Goal: Information Seeking & Learning: Understand process/instructions

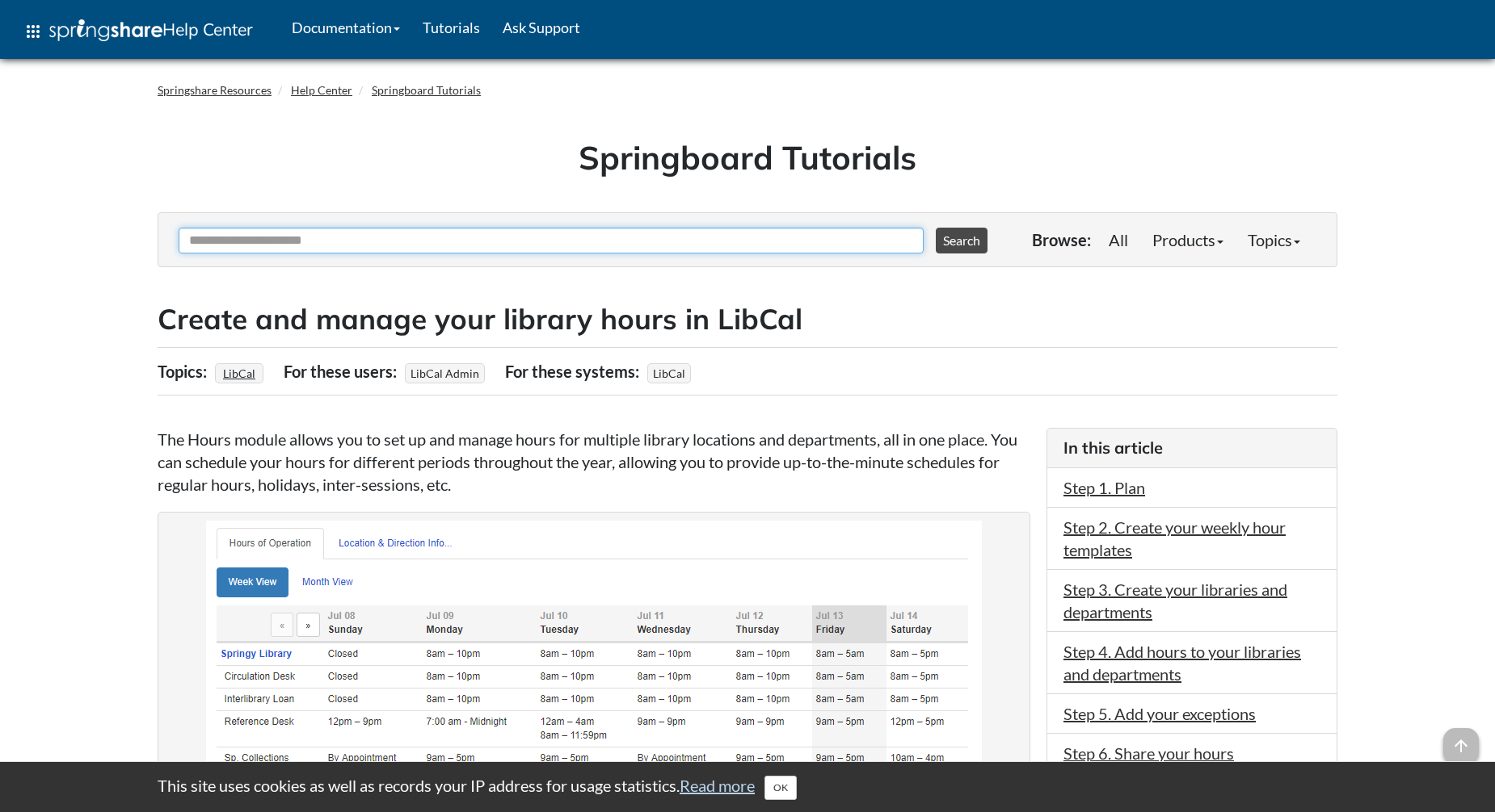
drag, startPoint x: 350, startPoint y: 235, endPoint x: 277, endPoint y: 228, distance: 73.3
click at [277, 228] on input "Ask Another Question" at bounding box center [551, 240] width 745 height 25
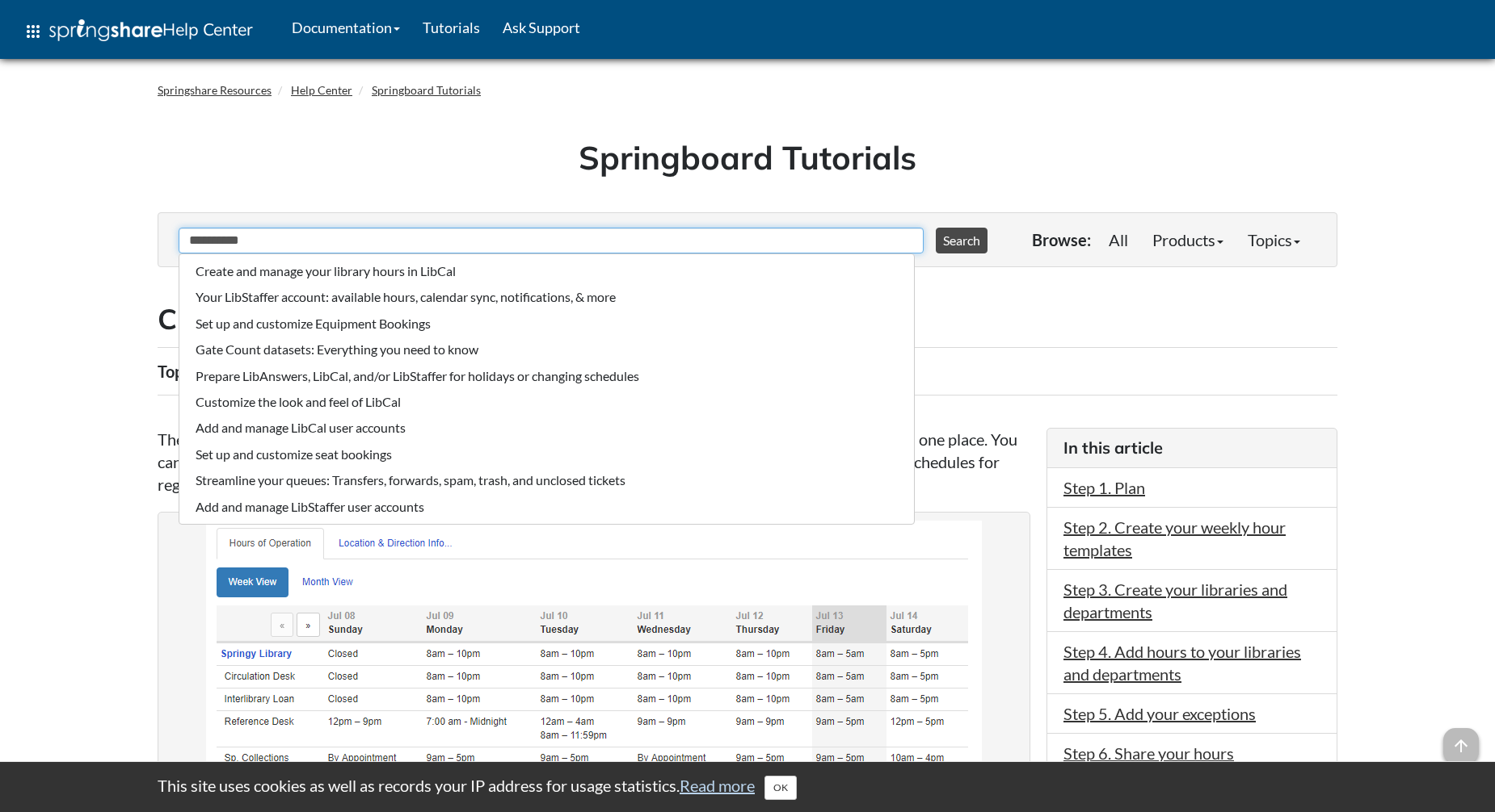
type input "**********"
click at [936, 227] on button "Search" at bounding box center [961, 240] width 52 height 25
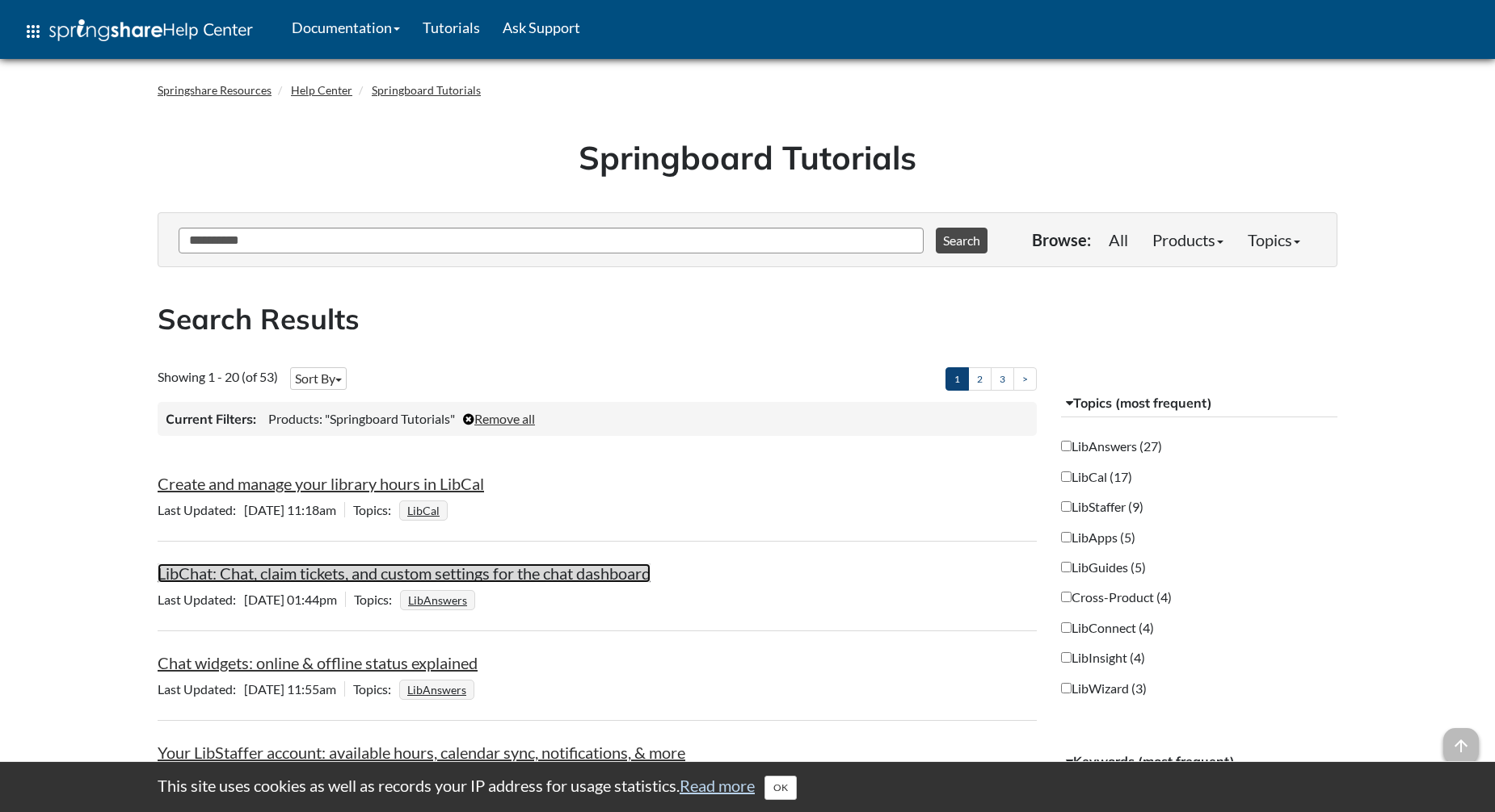
click at [253, 571] on link "LibChat: Chat, claim tickets, and custom settings for the chat dashboard" at bounding box center [404, 573] width 493 height 20
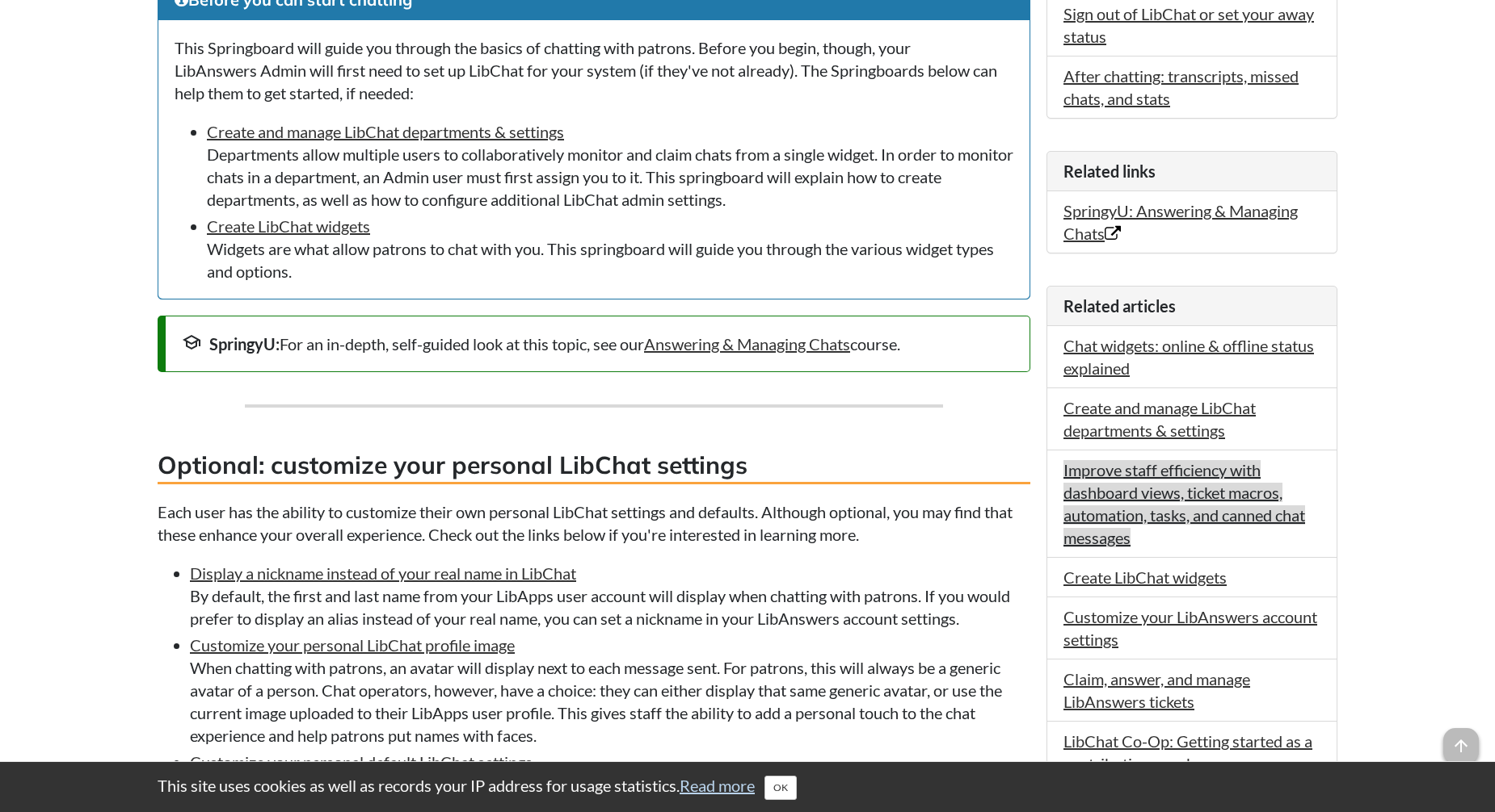
scroll to position [726, 0]
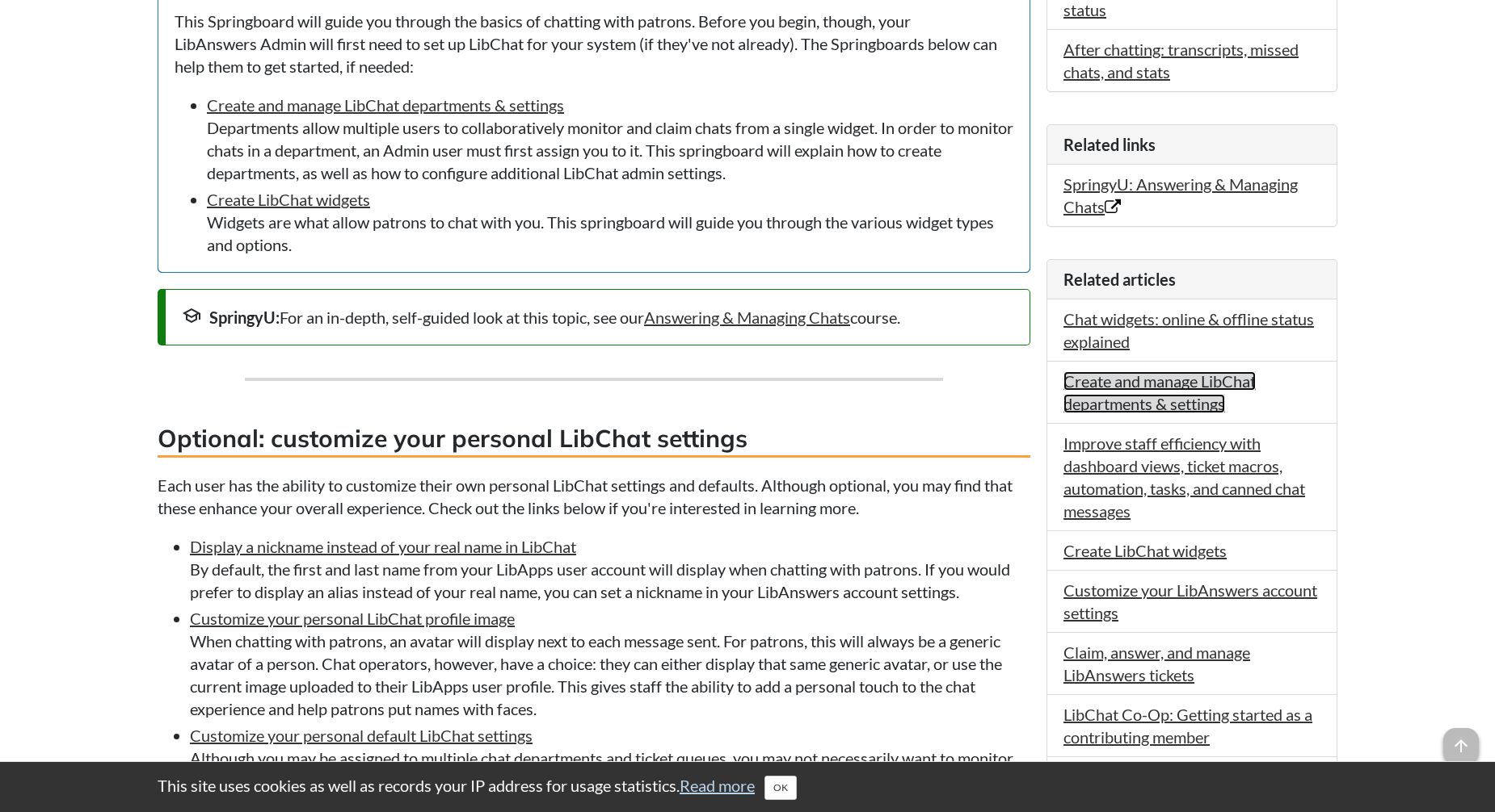
click at [1134, 384] on link "Create and manage LibChat departments & settings" at bounding box center [1159, 392] width 193 height 42
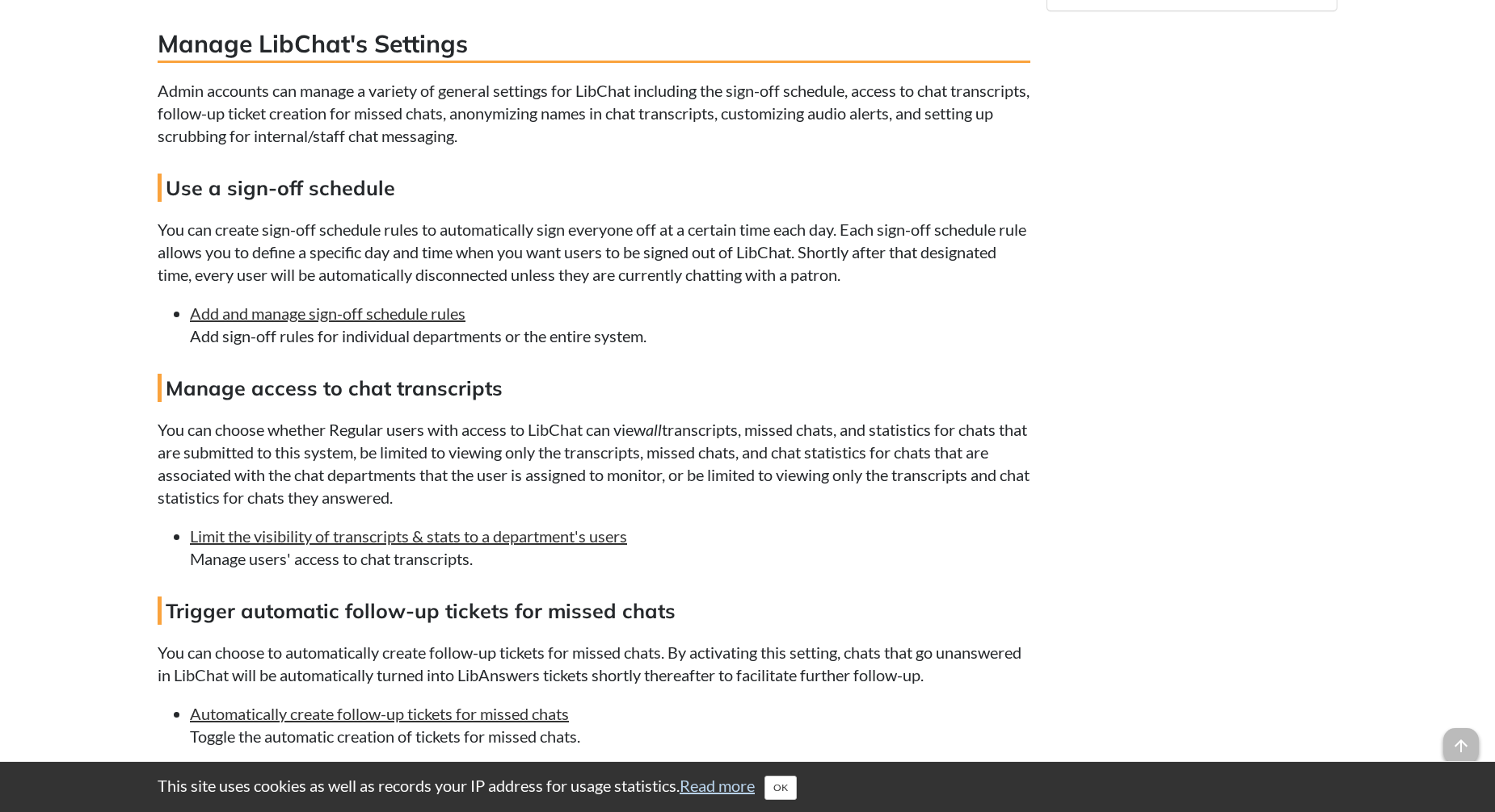
scroll to position [1616, 0]
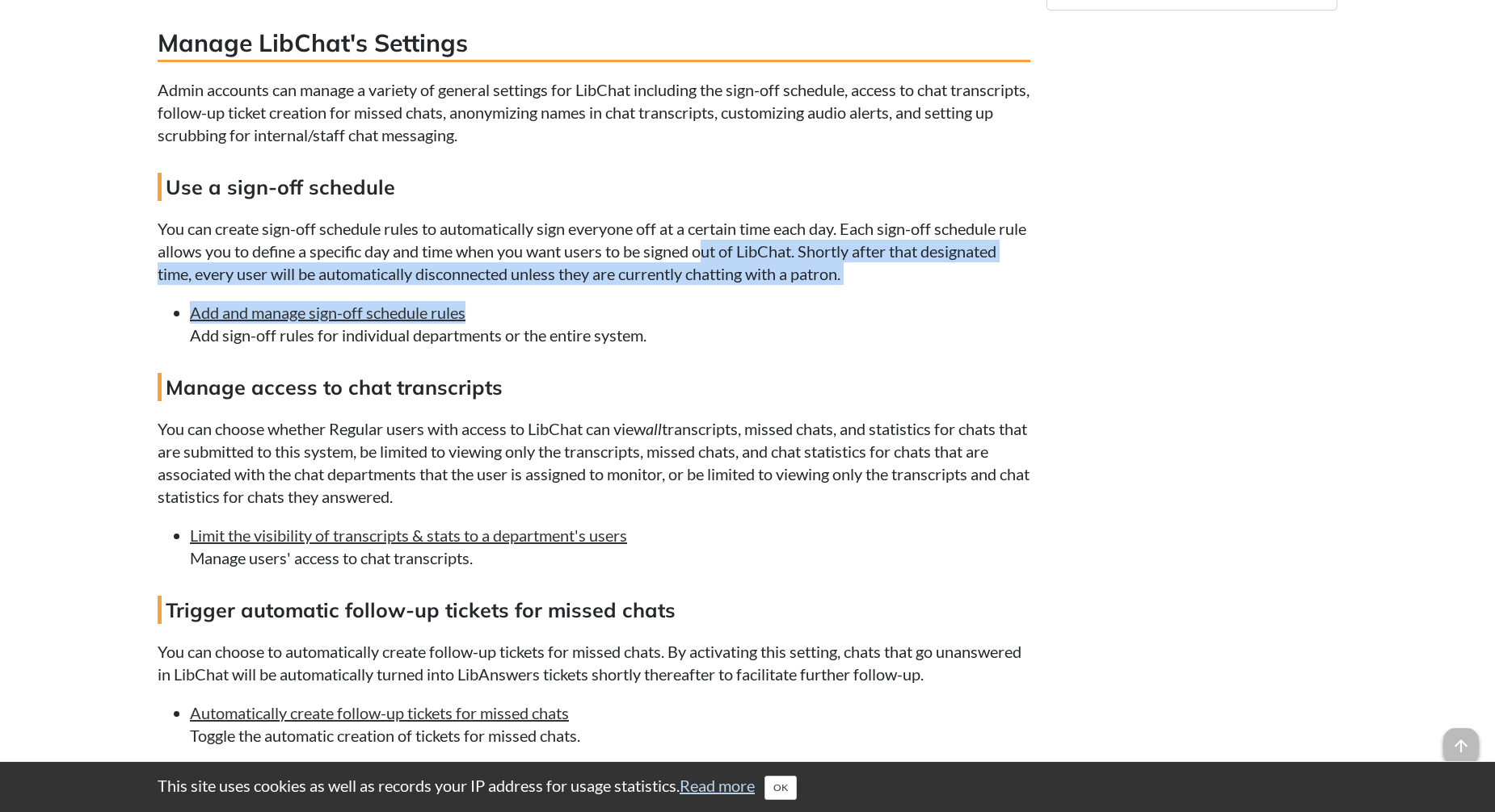
drag, startPoint x: 761, startPoint y: 316, endPoint x: 737, endPoint y: 278, distance: 44.9
click at [737, 278] on div "What are departments? When you create a chat widget, you can choose to have it …" at bounding box center [594, 622] width 873 height 3618
click at [737, 278] on p "You can create sign-off schedule rules to automatically sign everyone off at a …" at bounding box center [594, 251] width 873 height 68
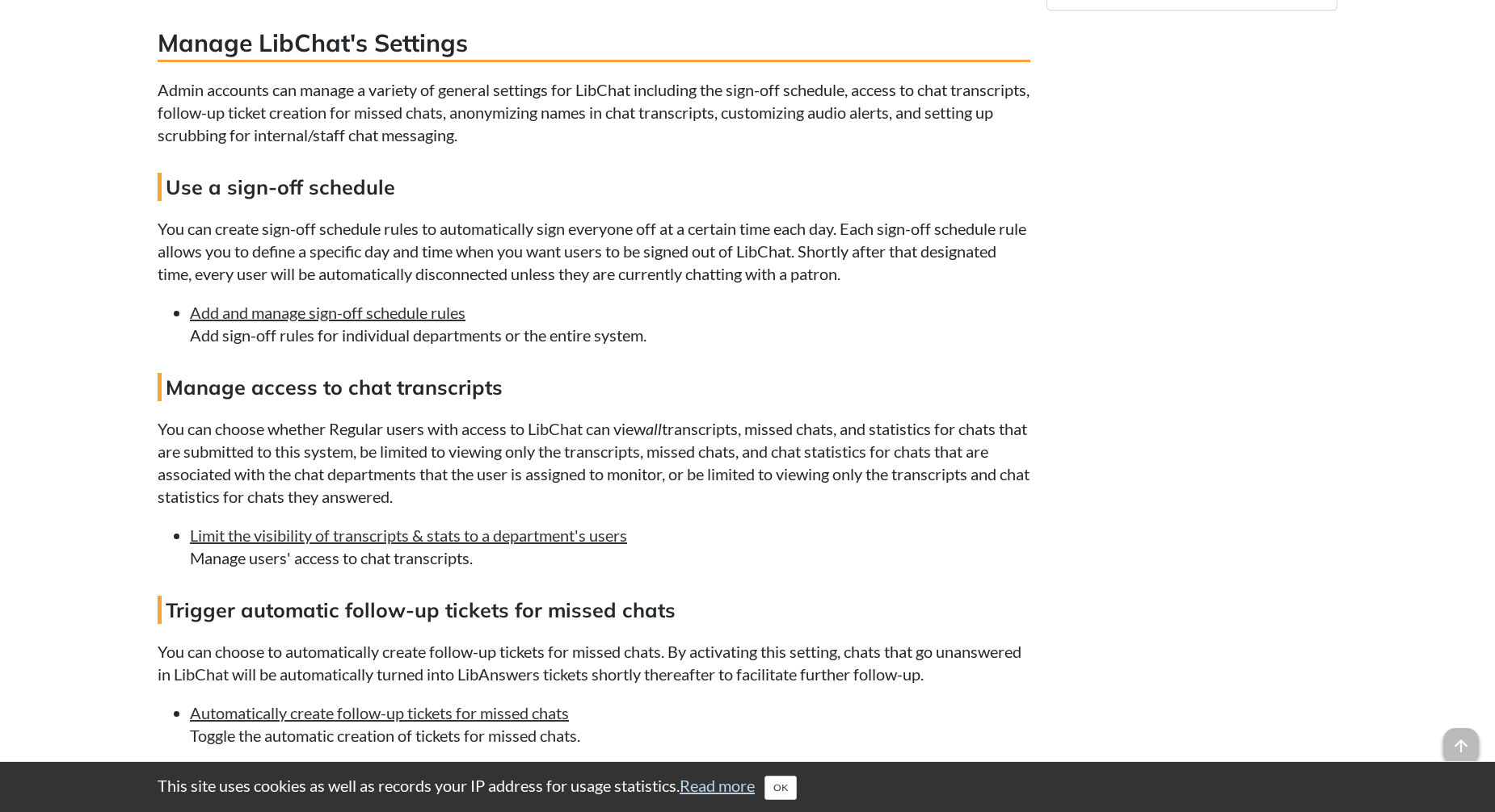
click at [401, 285] on p "You can create sign-off schedule rules to automatically sign everyone off at a …" at bounding box center [594, 251] width 873 height 68
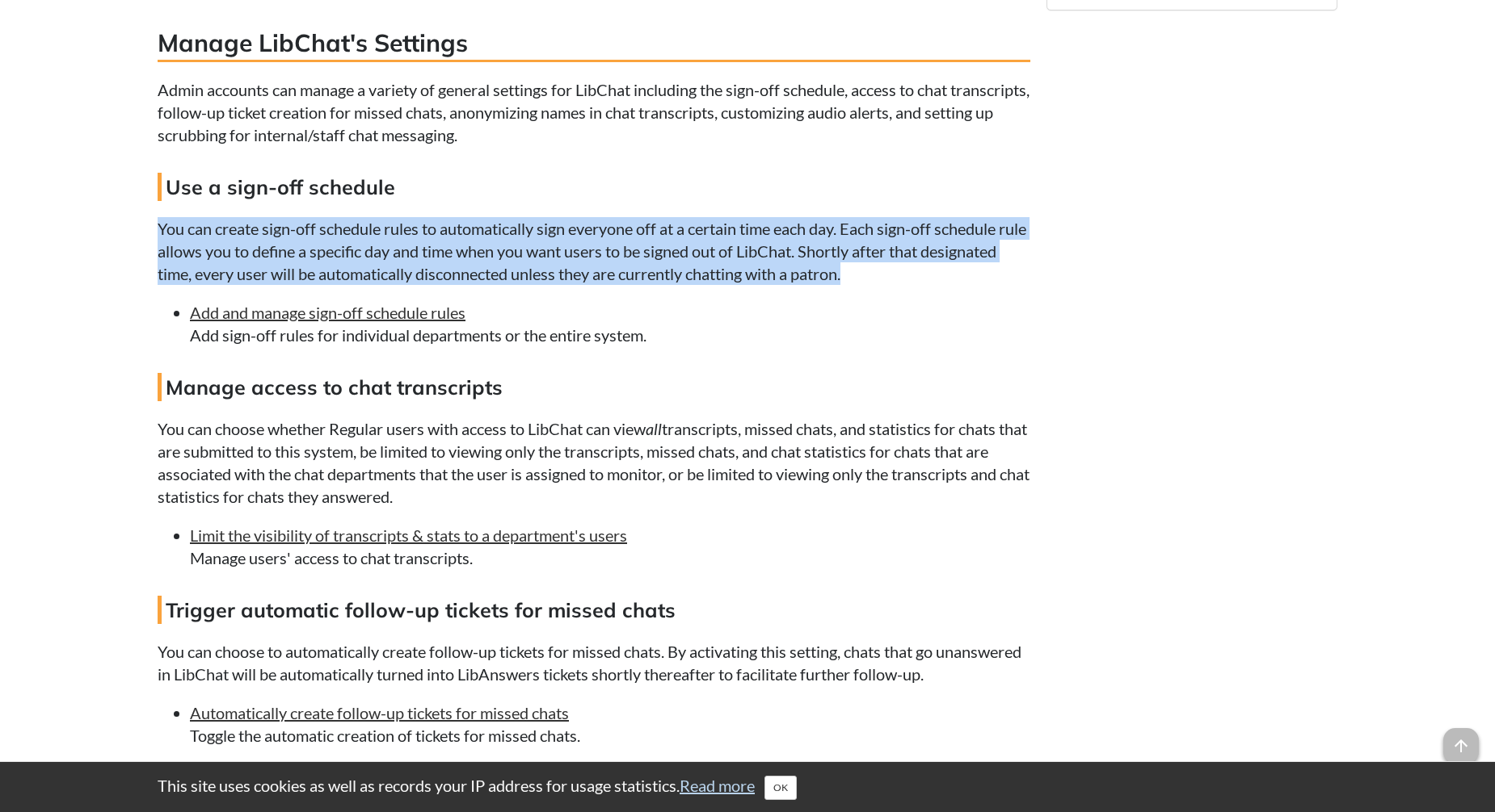
click at [401, 285] on p "You can create sign-off schedule rules to automatically sign everyone off at a …" at bounding box center [594, 251] width 873 height 68
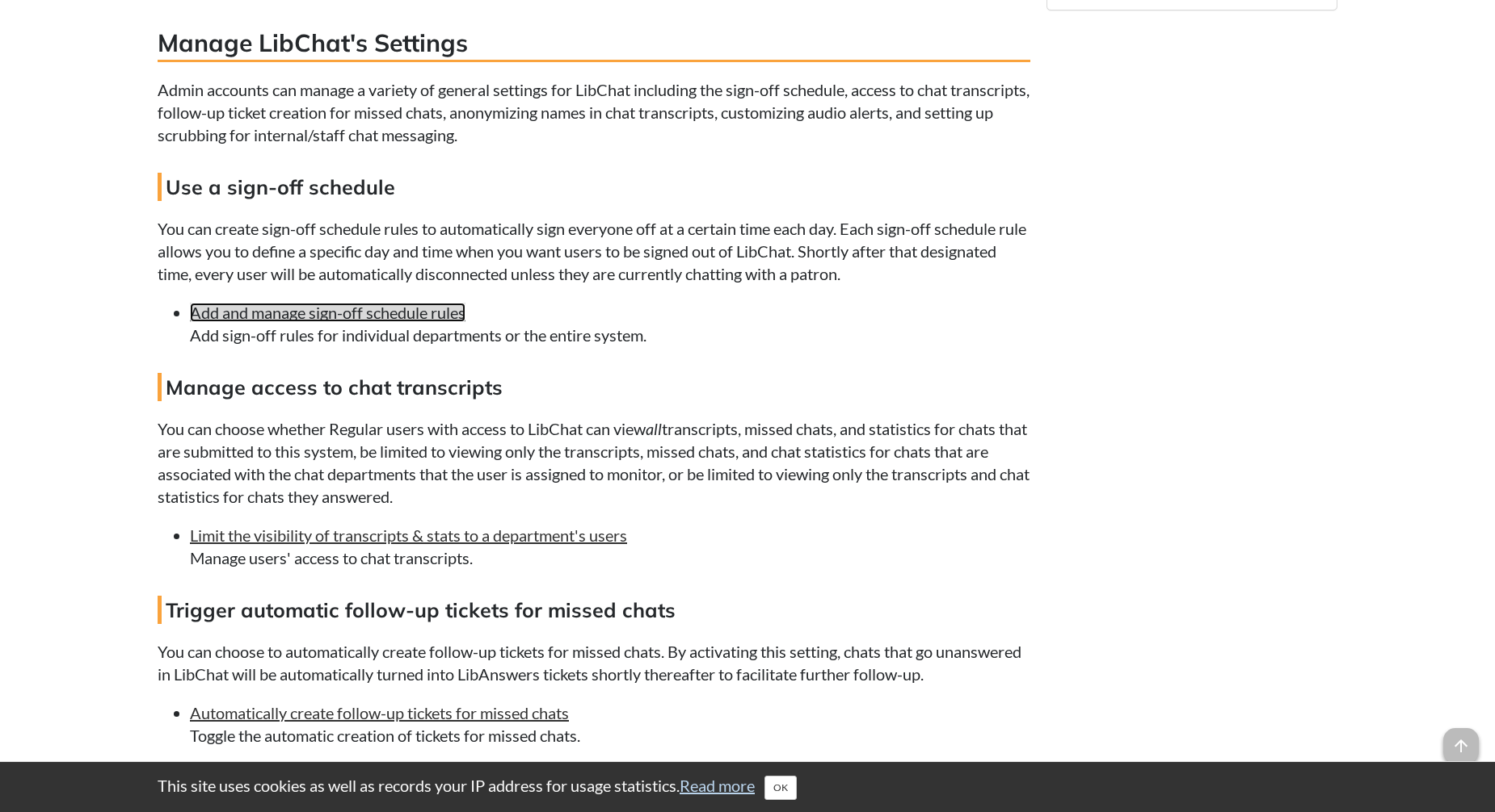
click at [315, 322] on link "Add and manage sign-off schedule rules" at bounding box center [327, 312] width 275 height 20
